Goal: Task Accomplishment & Management: Use online tool/utility

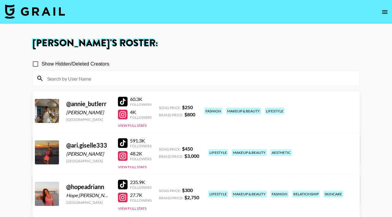
scroll to position [184, 0]
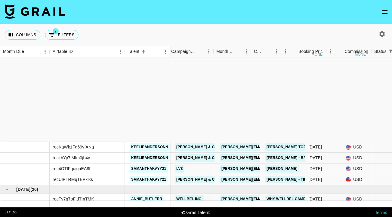
scroll to position [114, 92]
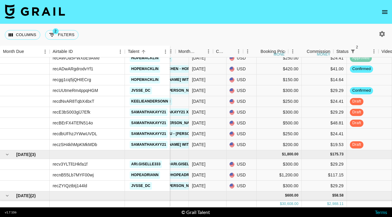
scroll to position [851, 193]
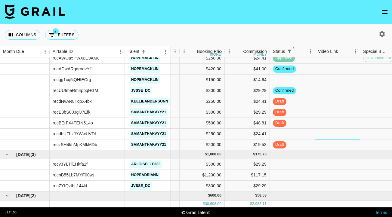
click at [323, 144] on div at bounding box center [337, 144] width 45 height 11
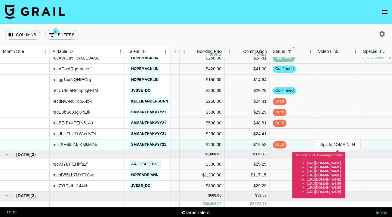
scroll to position [0, 0]
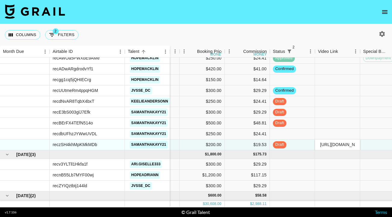
type input "https://www.tiktok.com/@samanthakayy21/video/7560457762254245134?is_from_webapp…"
click at [369, 143] on div at bounding box center [382, 144] width 45 height 11
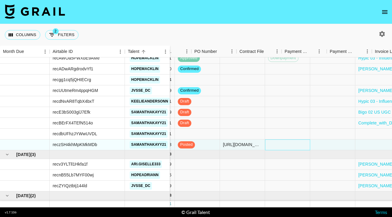
scroll to position [851, 456]
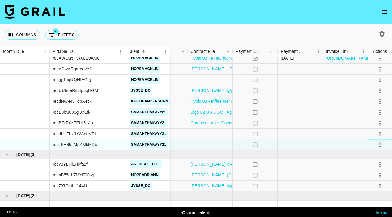
click at [380, 145] on icon "select merge strategy" at bounding box center [379, 144] width 7 height 7
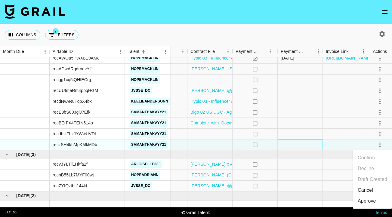
click at [304, 143] on div at bounding box center [299, 144] width 45 height 11
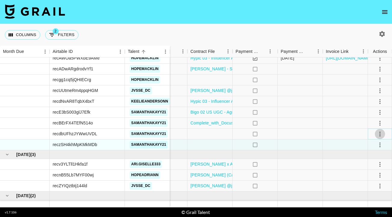
click at [378, 133] on icon "select merge strategy" at bounding box center [379, 133] width 7 height 7
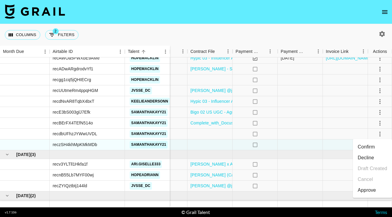
click at [376, 143] on li "Confirm" at bounding box center [372, 147] width 39 height 11
click at [376, 166] on li "Draft Created" at bounding box center [372, 168] width 39 height 11
click at [322, 136] on div at bounding box center [299, 134] width 45 height 11
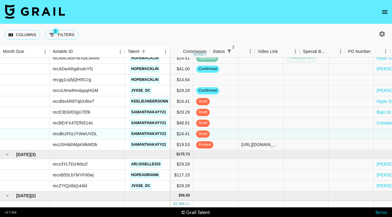
scroll to position [851, 238]
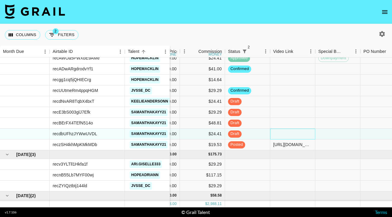
click at [286, 135] on div at bounding box center [292, 134] width 45 height 11
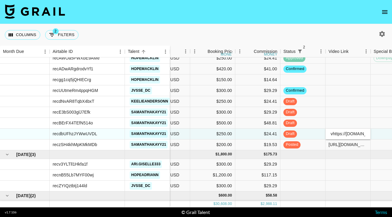
scroll to position [0, 247]
type input "vhttps://www.tiktok.com/@samanthakayy21/photo/7560458613848952078?is_from_webap…"
click at [376, 146] on div at bounding box center [392, 144] width 45 height 11
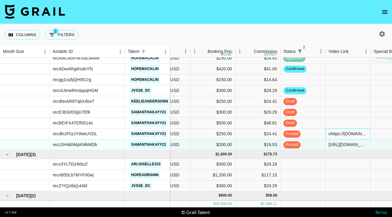
click at [330, 134] on div "vhttps://www.tiktok.com/@samanthakayy21/photo/7560458613848952078?is_from_webap…" at bounding box center [347, 134] width 39 height 6
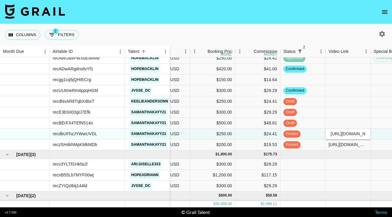
scroll to position [0, 245]
type input "https://www.tiktok.com/@samanthakayy21/photo/7560458613848952078?is_from_webapp…"
click at [381, 139] on div at bounding box center [392, 144] width 45 height 11
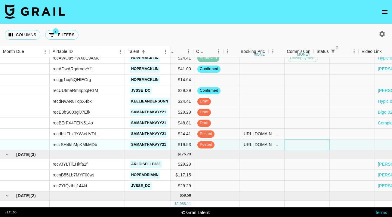
scroll to position [851, 456]
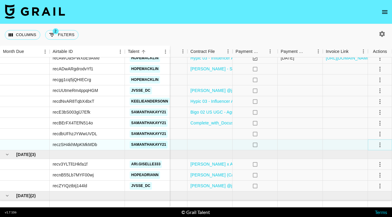
click at [378, 144] on icon "select merge strategy" at bounding box center [379, 144] width 7 height 7
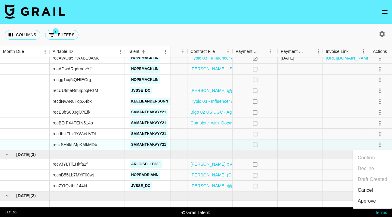
click at [364, 199] on div "Approve" at bounding box center [366, 200] width 18 height 7
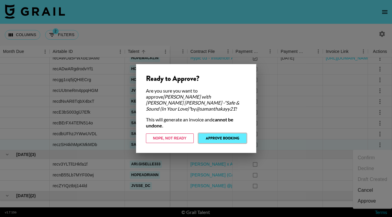
click at [229, 134] on button "Approve Booking" at bounding box center [222, 138] width 48 height 10
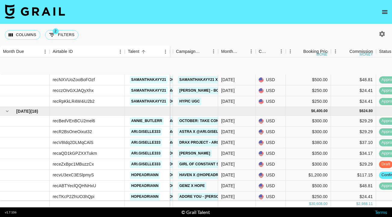
scroll to position [690, 87]
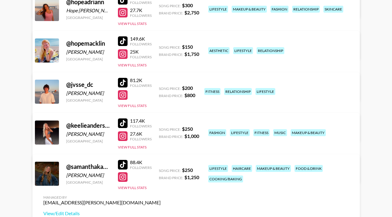
scroll to position [190, 0]
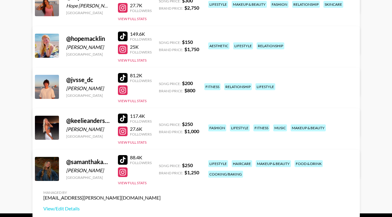
click at [125, 160] on div at bounding box center [123, 160] width 10 height 10
